Goal: Find specific page/section: Find specific page/section

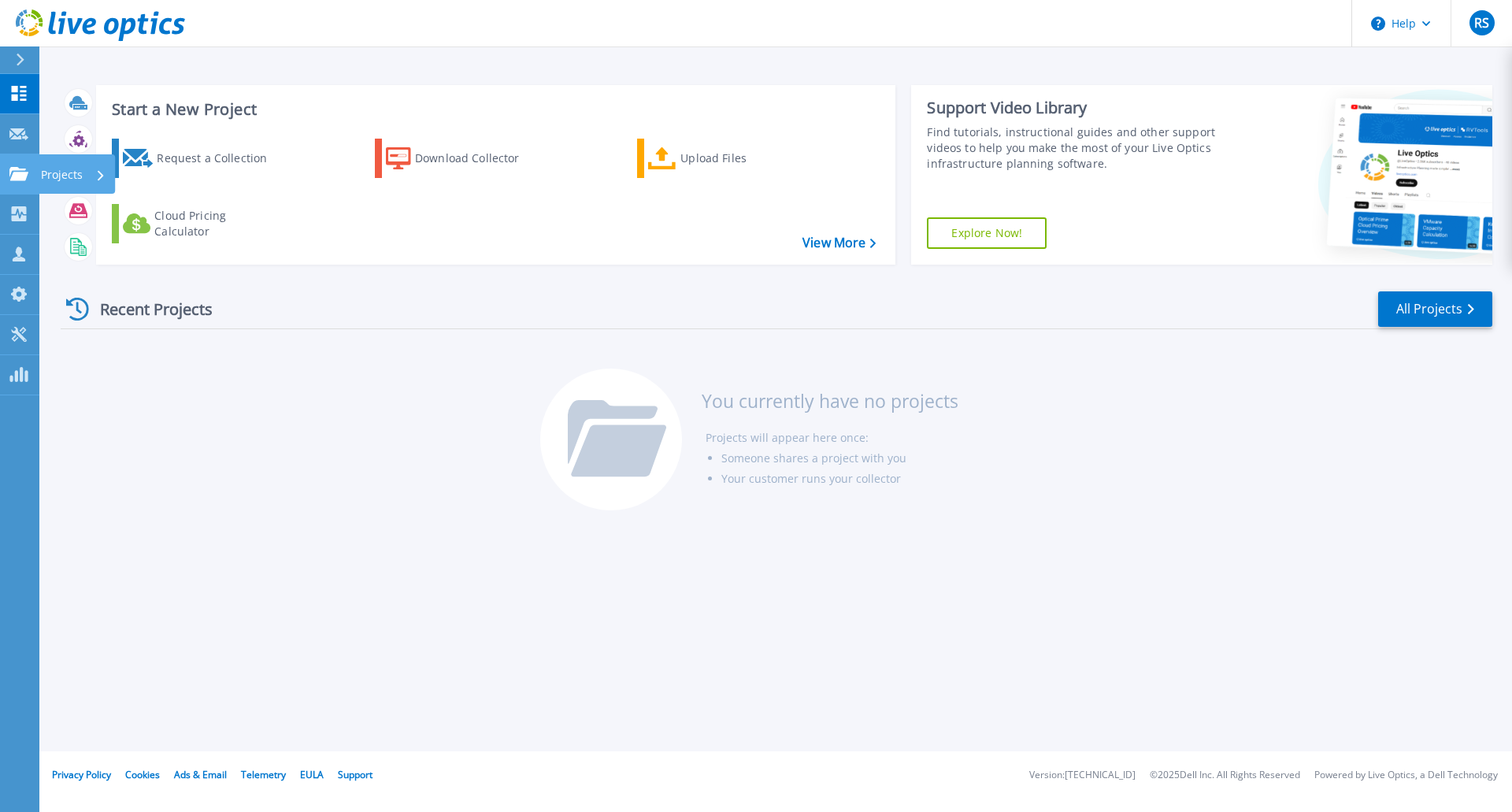
click at [62, 174] on p "Projects" at bounding box center [61, 175] width 42 height 41
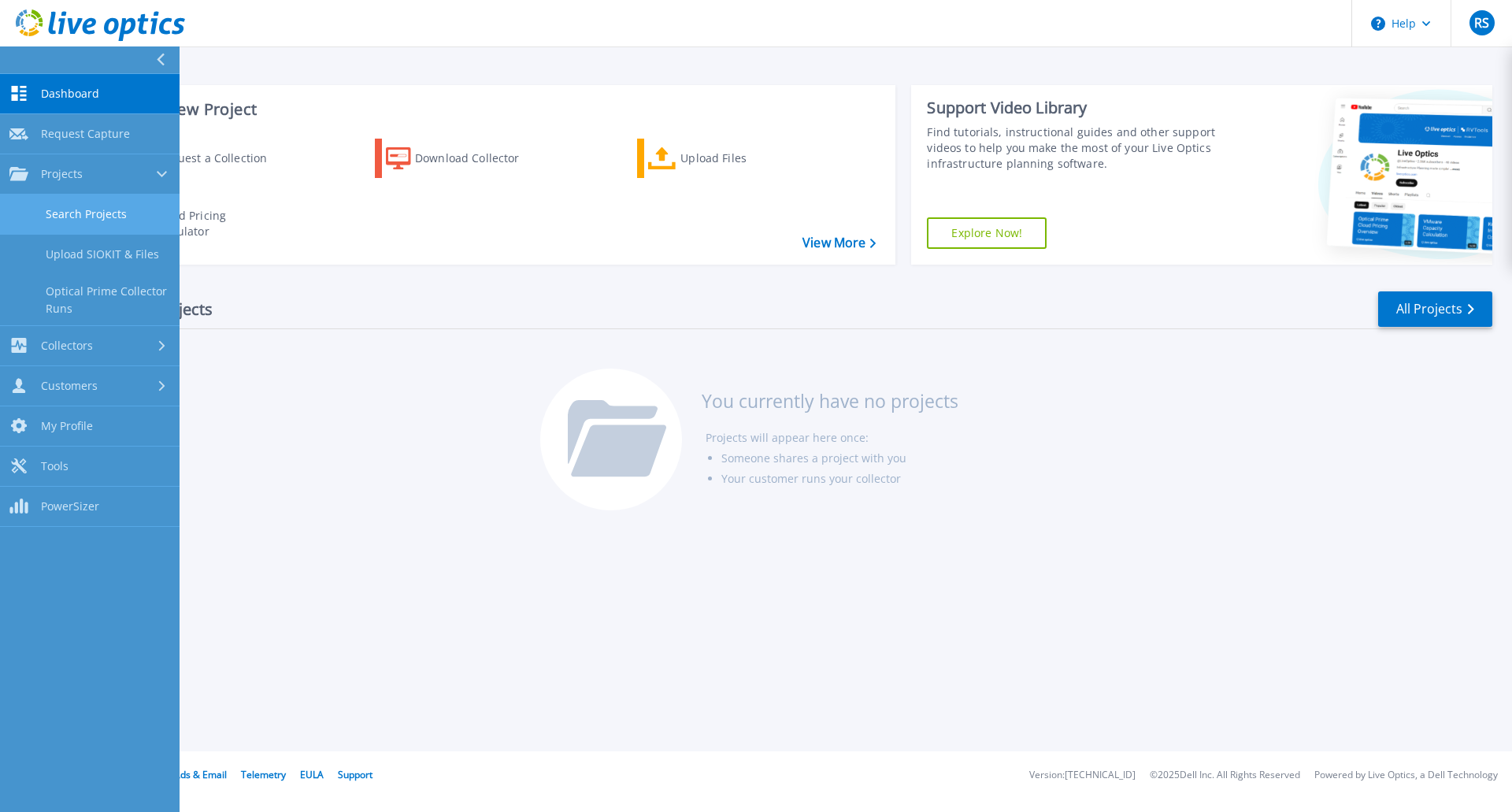
click at [78, 212] on link "Search Projects" at bounding box center [90, 214] width 180 height 40
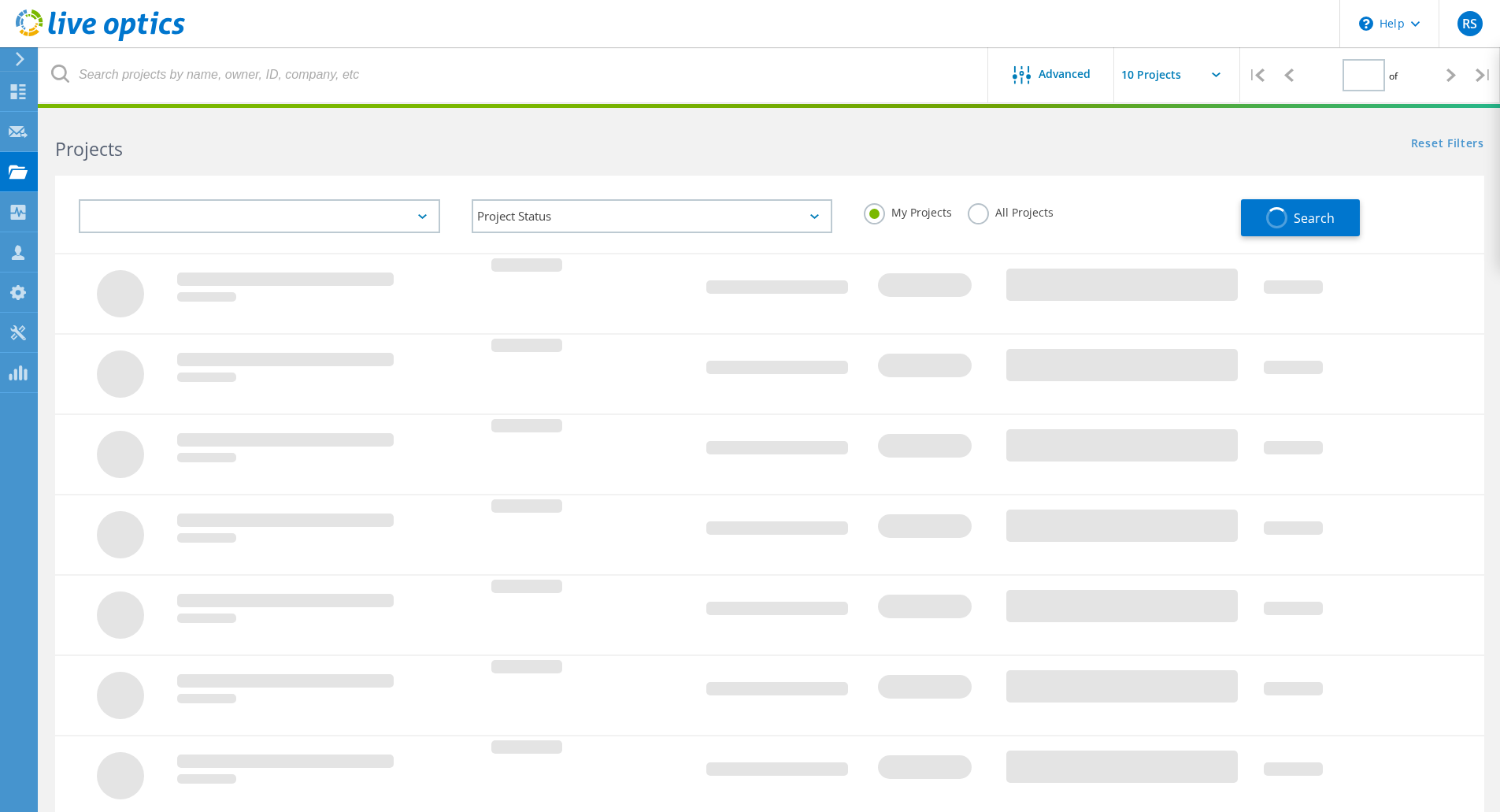
type input "1"
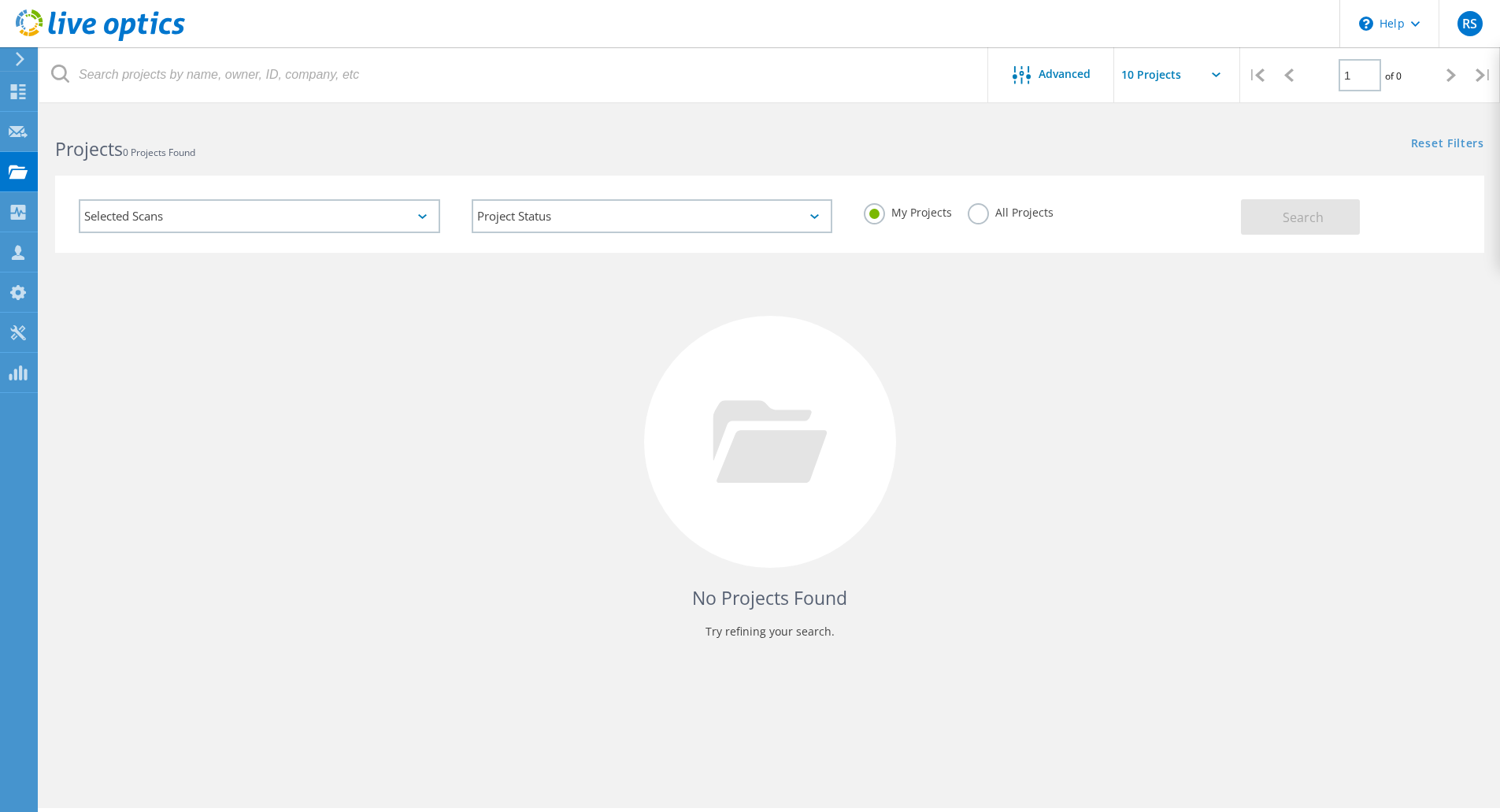
click at [974, 213] on label "All Projects" at bounding box center [1010, 211] width 85 height 15
click at [0, 0] on input "All Projects" at bounding box center [0, 0] width 0 height 0
click at [1299, 218] on span "Search" at bounding box center [1303, 216] width 41 height 17
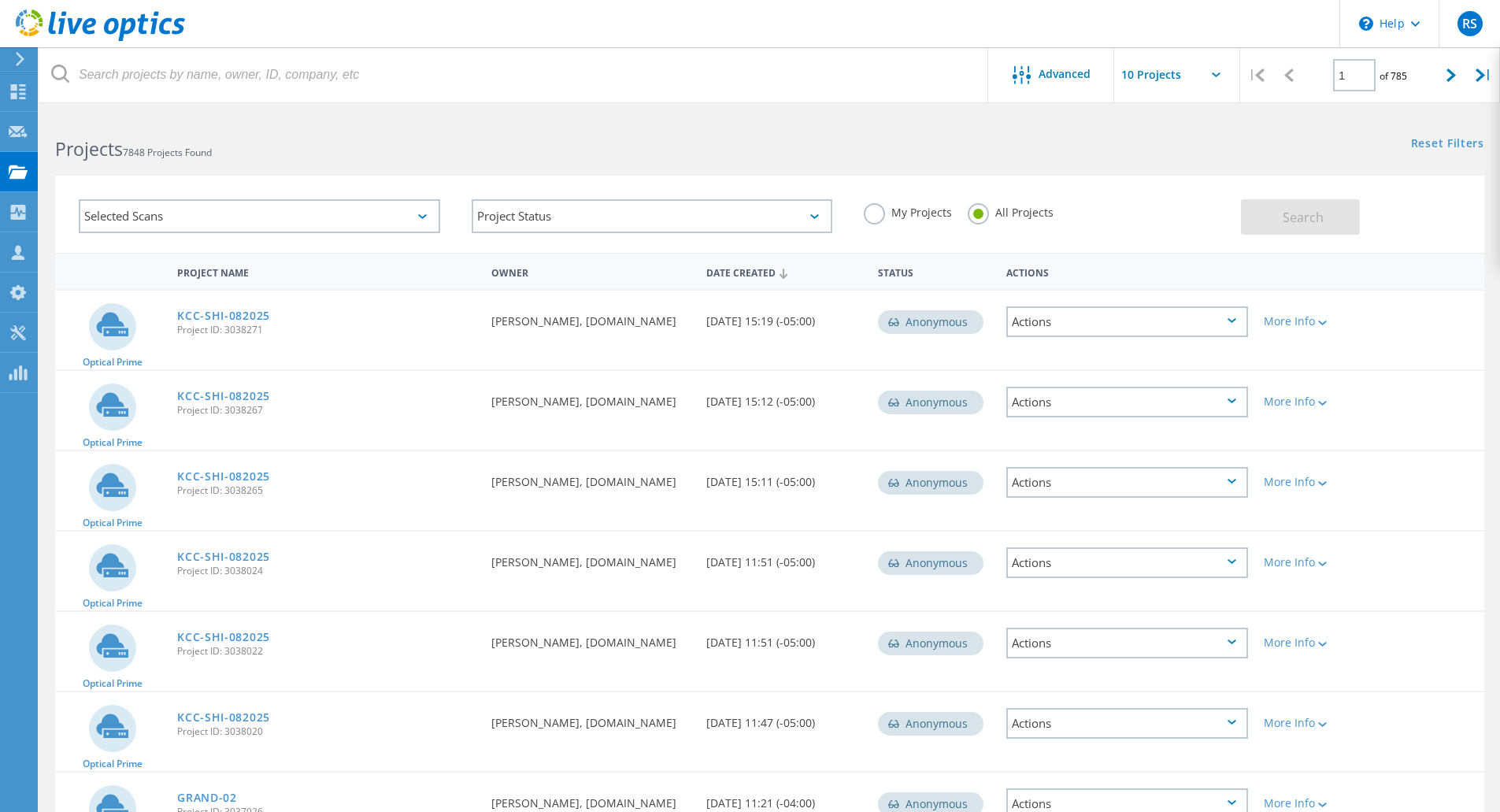
click at [1106, 321] on div "Actions" at bounding box center [1127, 321] width 242 height 31
click at [1134, 225] on div "My Projects All Projects" at bounding box center [1044, 212] width 393 height 59
